Goal: Navigation & Orientation: Go to known website

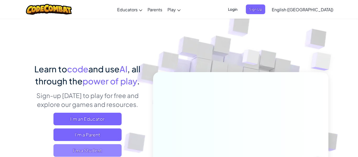
click at [87, 147] on span "I'm a Student" at bounding box center [87, 150] width 68 height 13
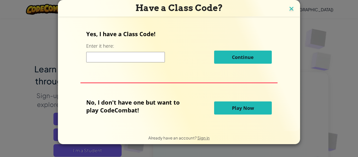
click at [289, 11] on img at bounding box center [291, 9] width 7 height 8
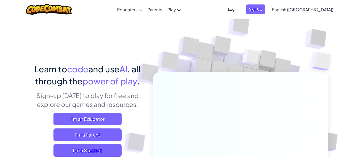
click at [241, 12] on span "Login" at bounding box center [233, 9] width 16 height 10
